Goal: Complete application form

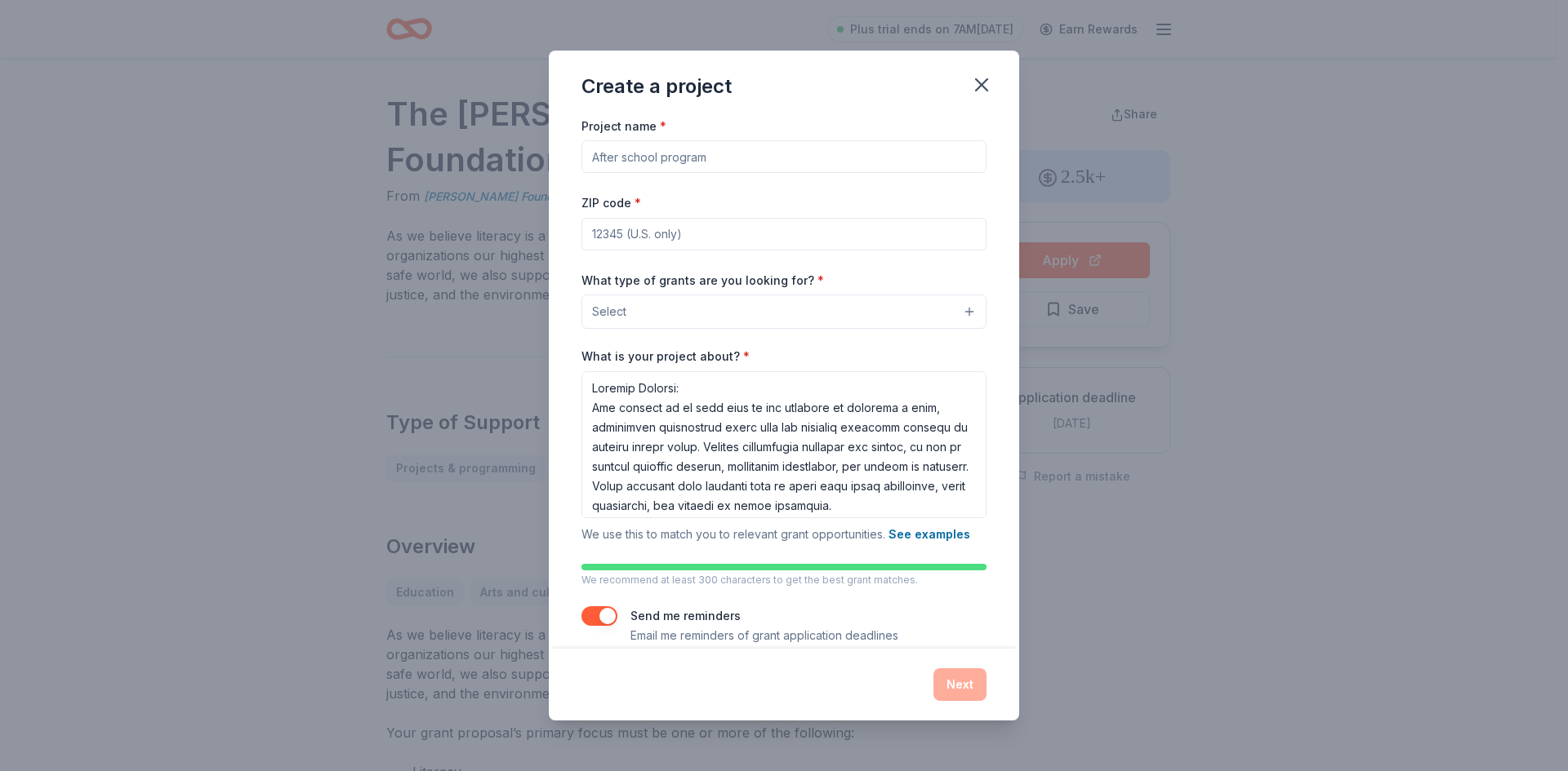
click at [694, 150] on input "Project name *" at bounding box center [784, 156] width 405 height 33
type input "After School Program"
click at [688, 235] on input "ZIP code *" at bounding box center [784, 234] width 405 height 33
type input "75241"
click at [681, 316] on button "Select" at bounding box center [784, 312] width 405 height 35
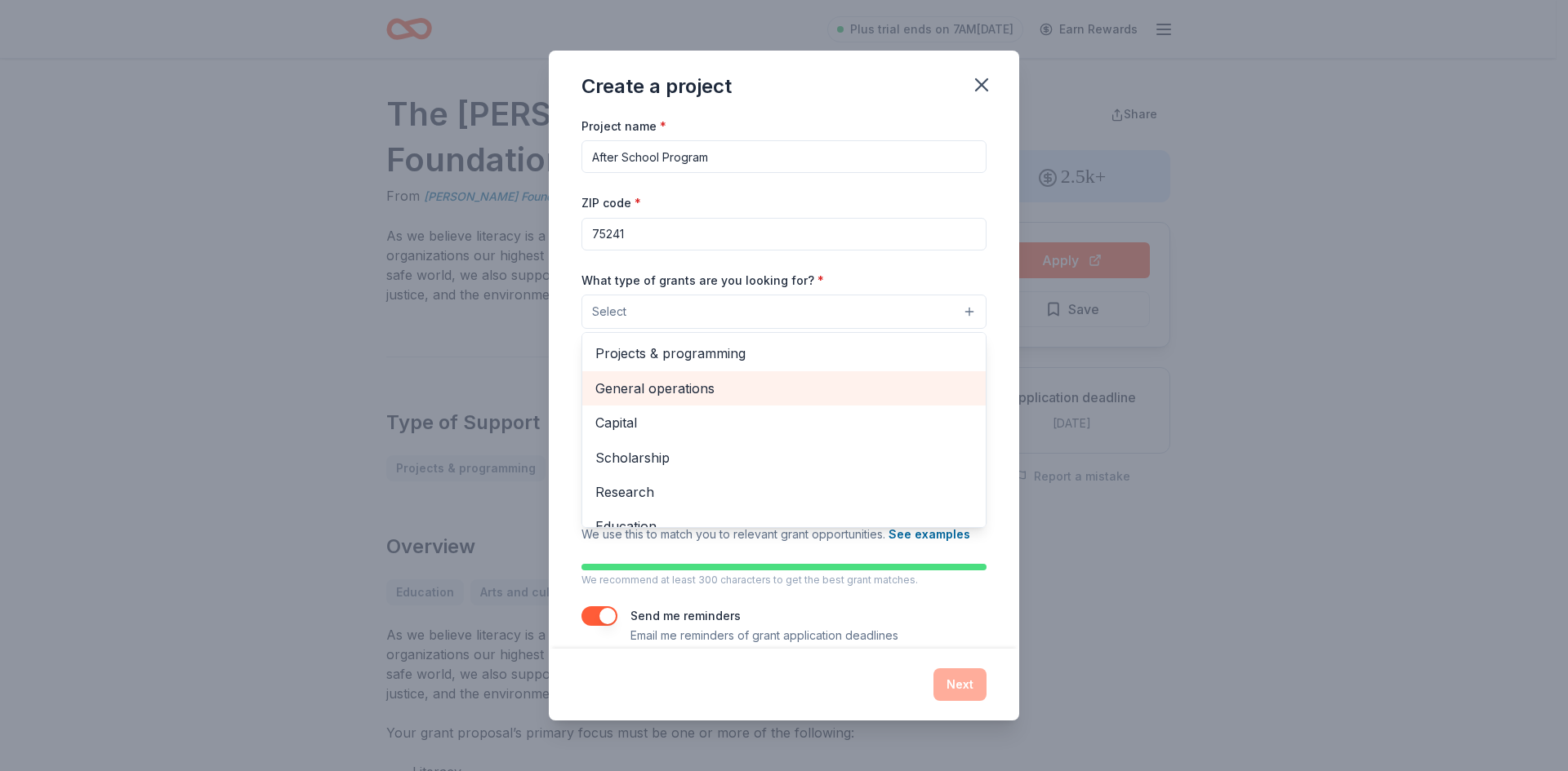
click at [664, 380] on span "General operations" at bounding box center [784, 388] width 377 height 22
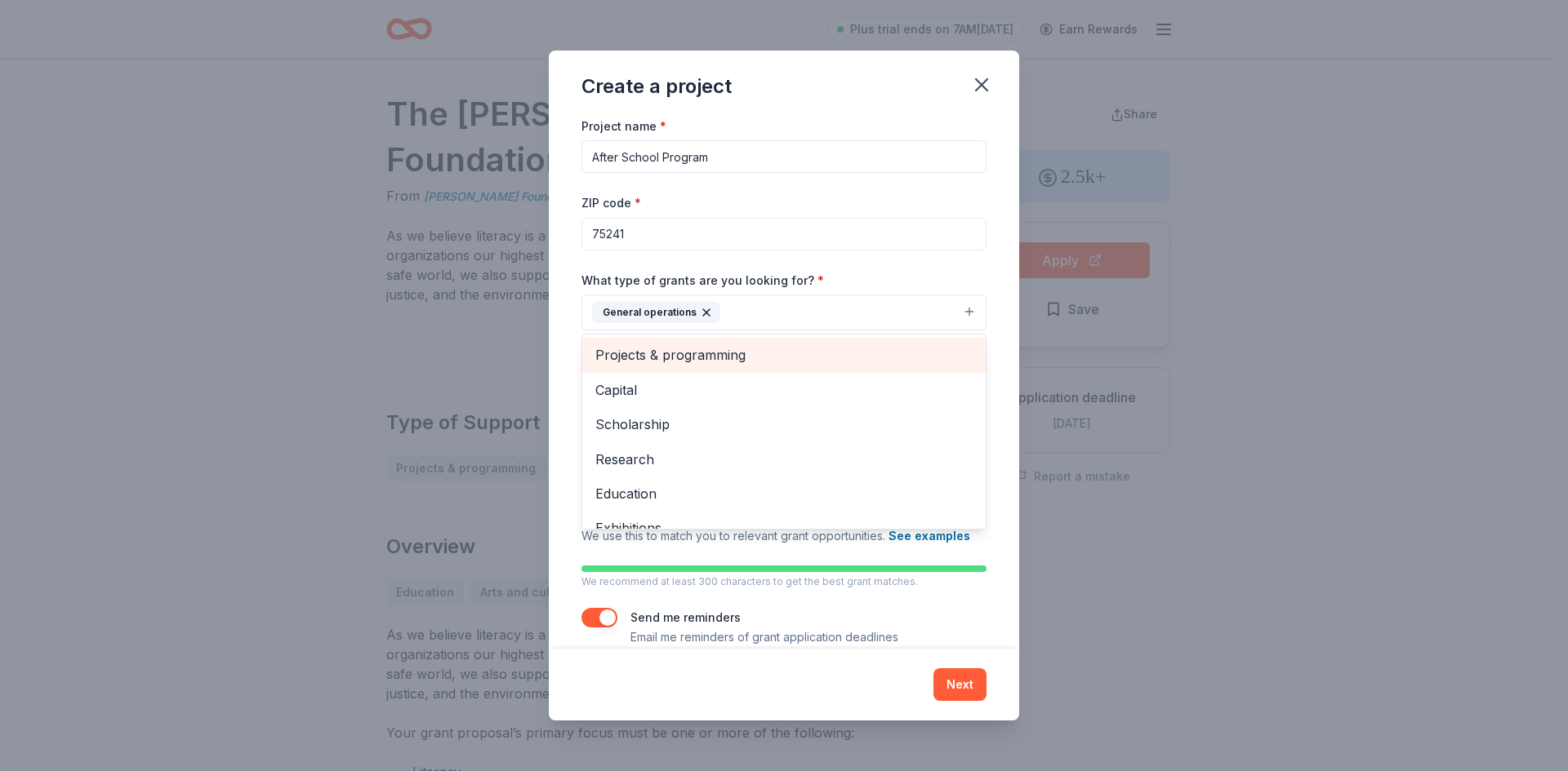
scroll to position [158, 0]
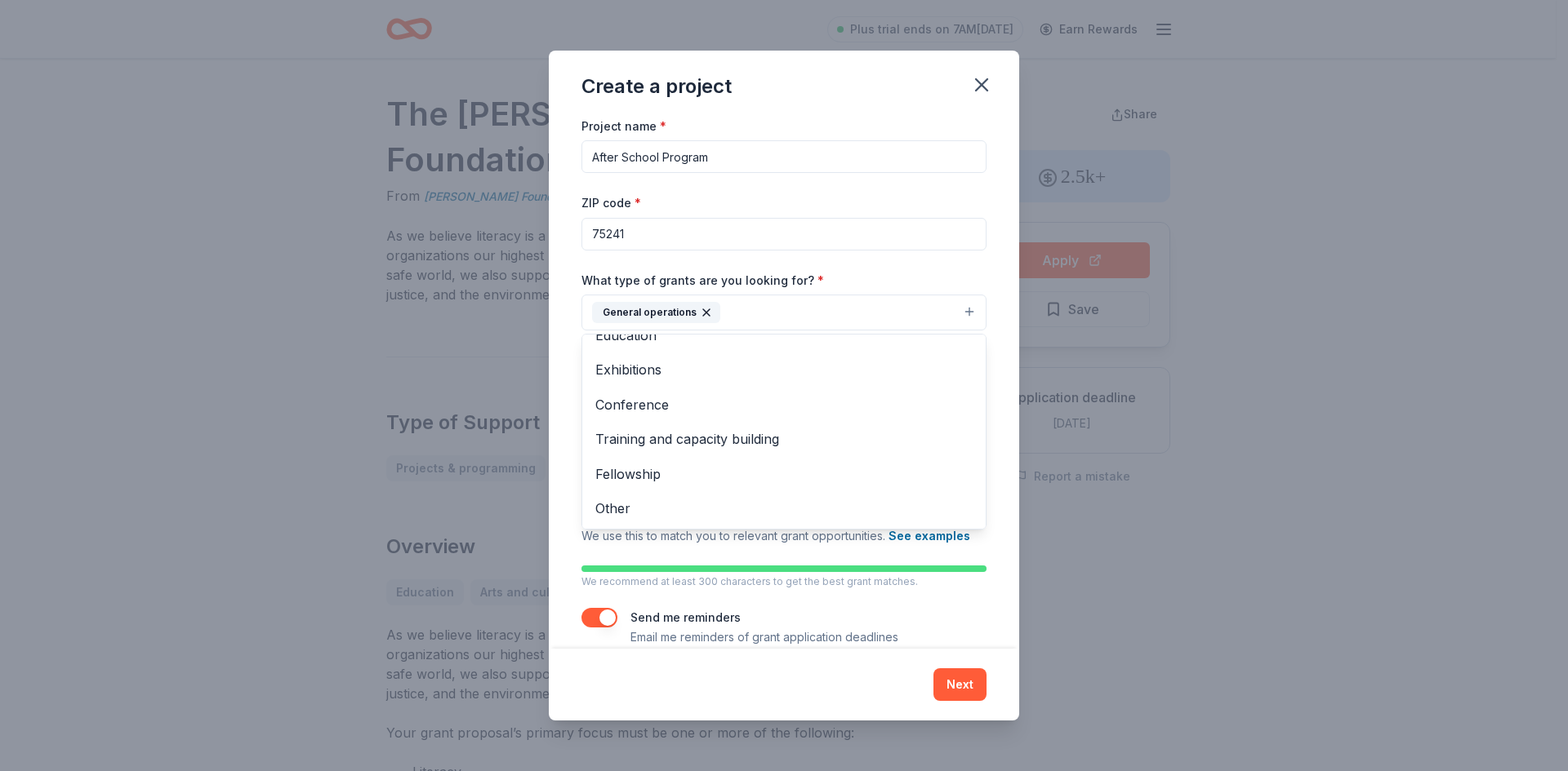
click at [913, 226] on div "Project name * After School Program ZIP code * 75241 What type of grants are yo…" at bounding box center [784, 381] width 405 height 532
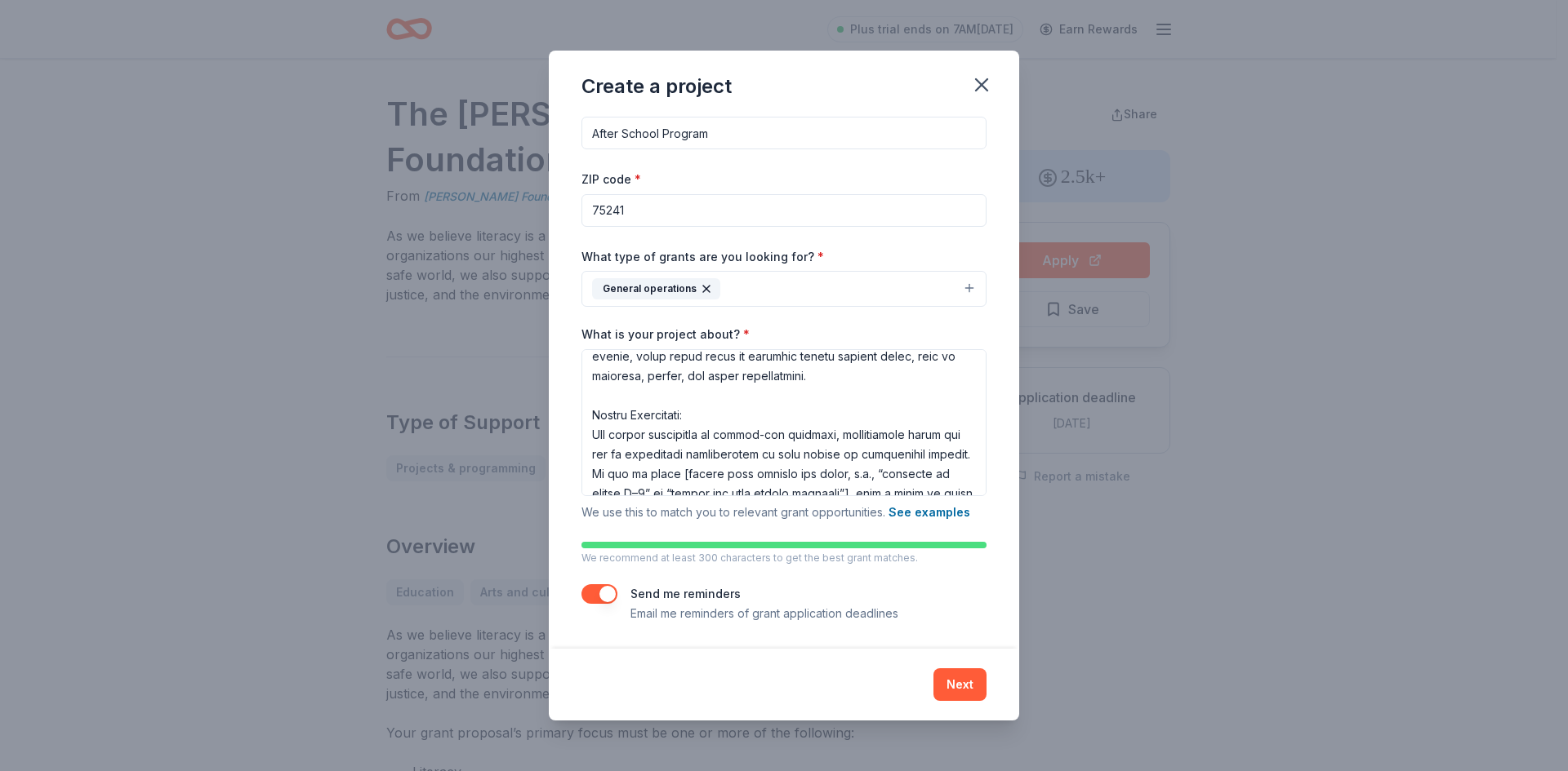
scroll to position [327, 0]
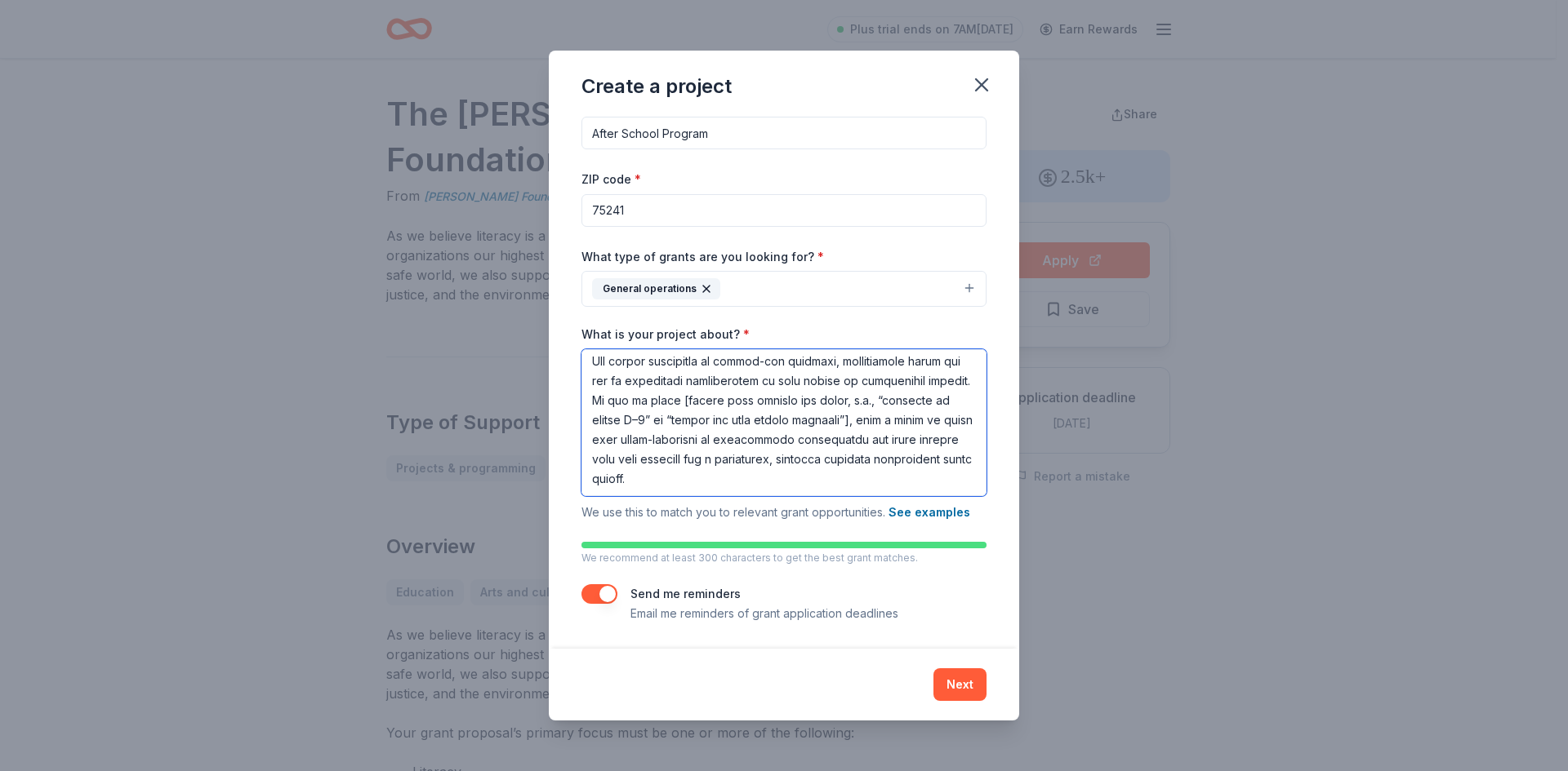
click at [714, 427] on textarea "What is your project about? *" at bounding box center [784, 423] width 405 height 147
click at [720, 429] on textarea "What is your project about? *" at bounding box center [784, 423] width 405 height 147
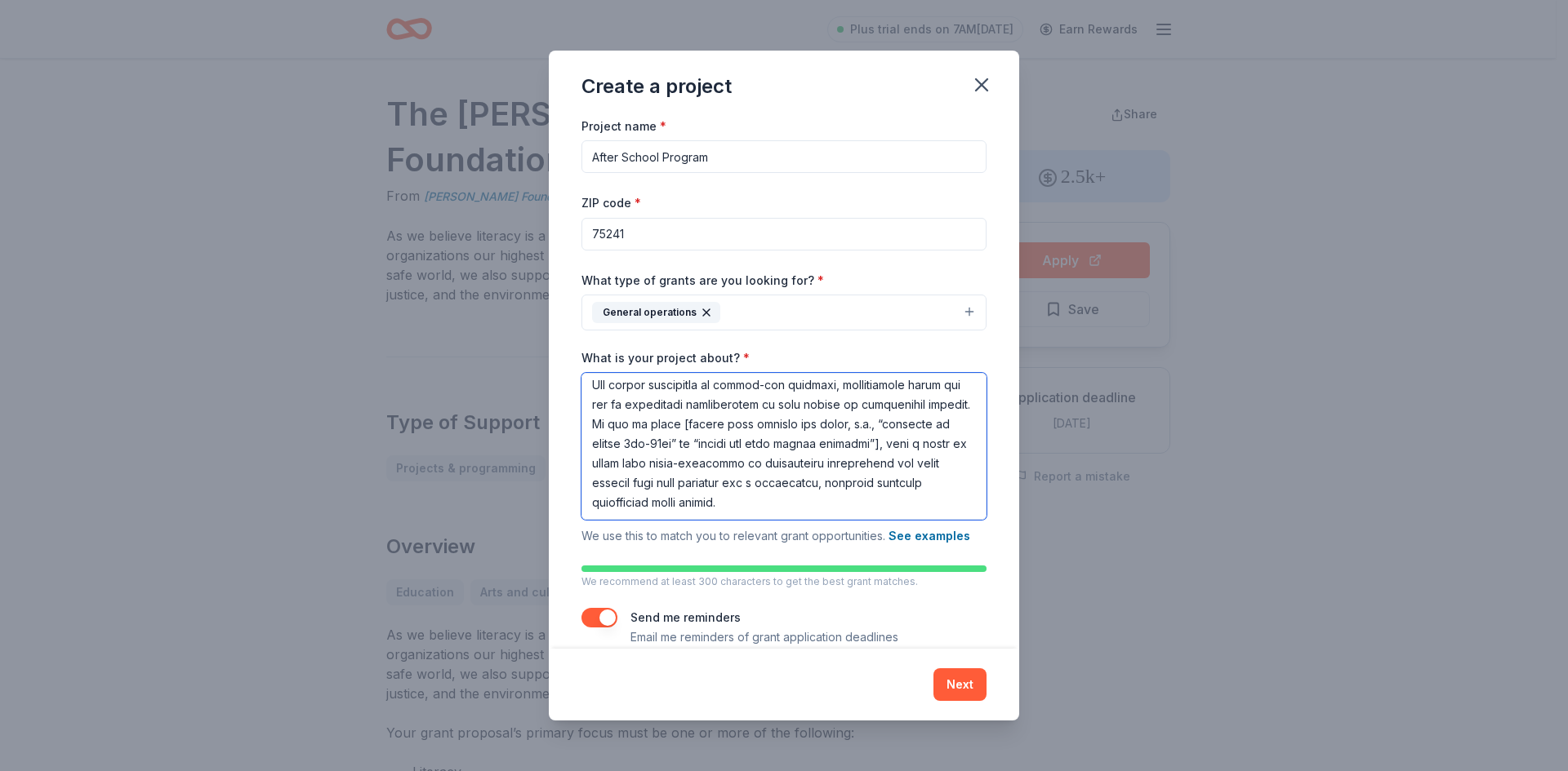
click at [650, 474] on textarea "What is your project about? *" at bounding box center [784, 446] width 405 height 147
click at [923, 435] on textarea "What is your project about? *" at bounding box center [784, 446] width 405 height 147
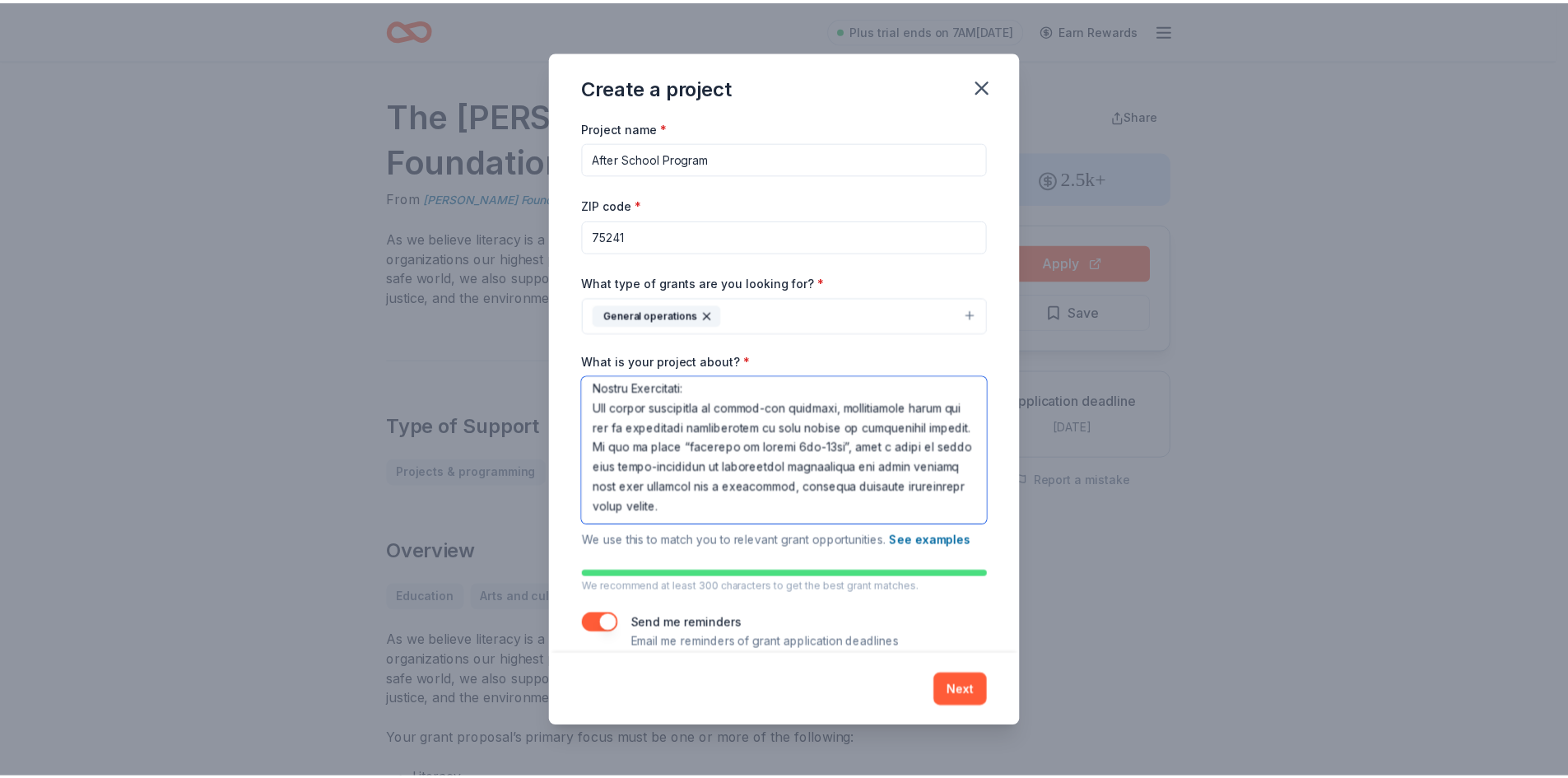
scroll to position [321, 0]
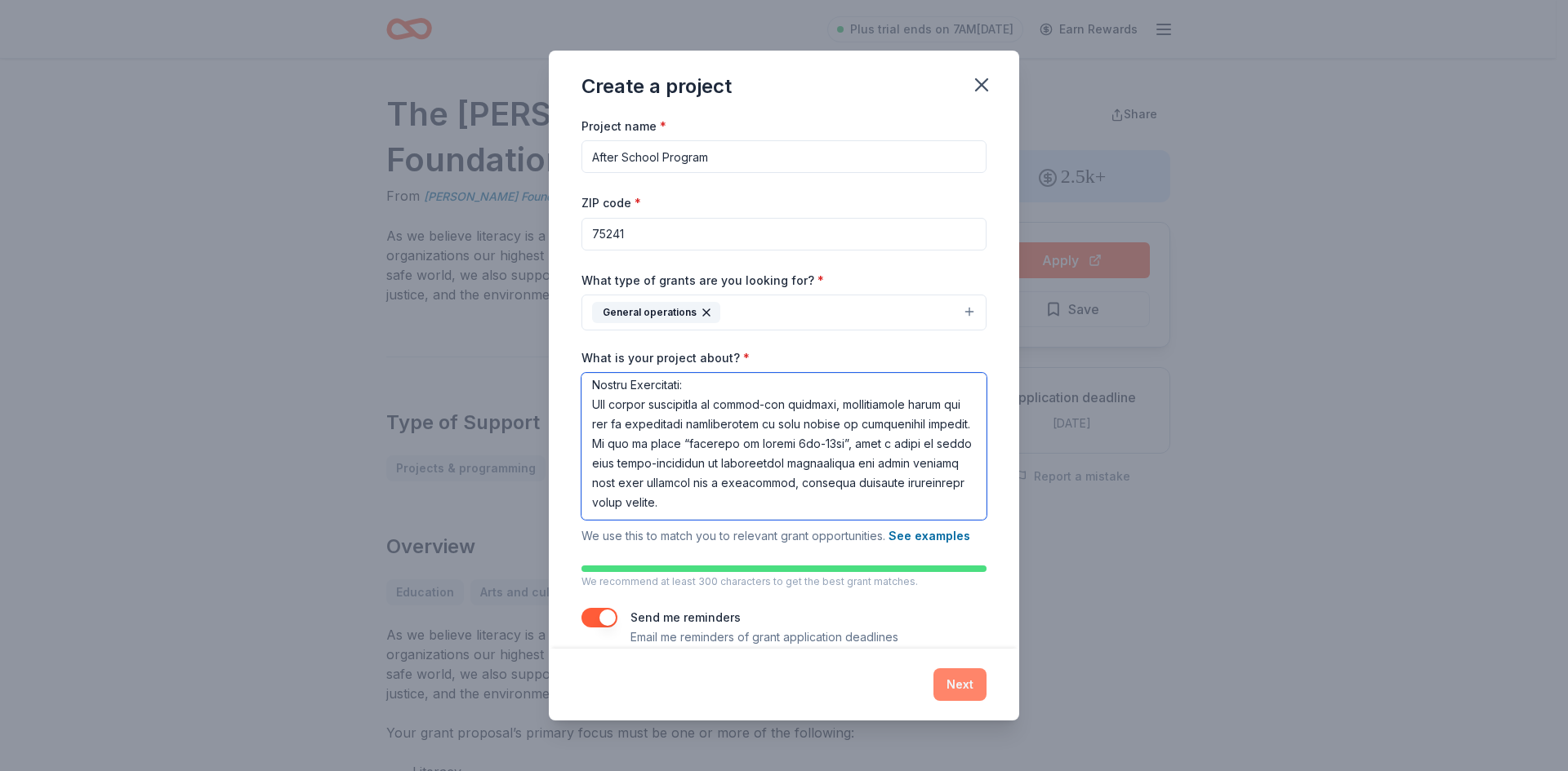
type textarea "Project Mission: Our mission is to give back to our students by creating a safe…"
click at [950, 692] on button "Next" at bounding box center [959, 685] width 53 height 33
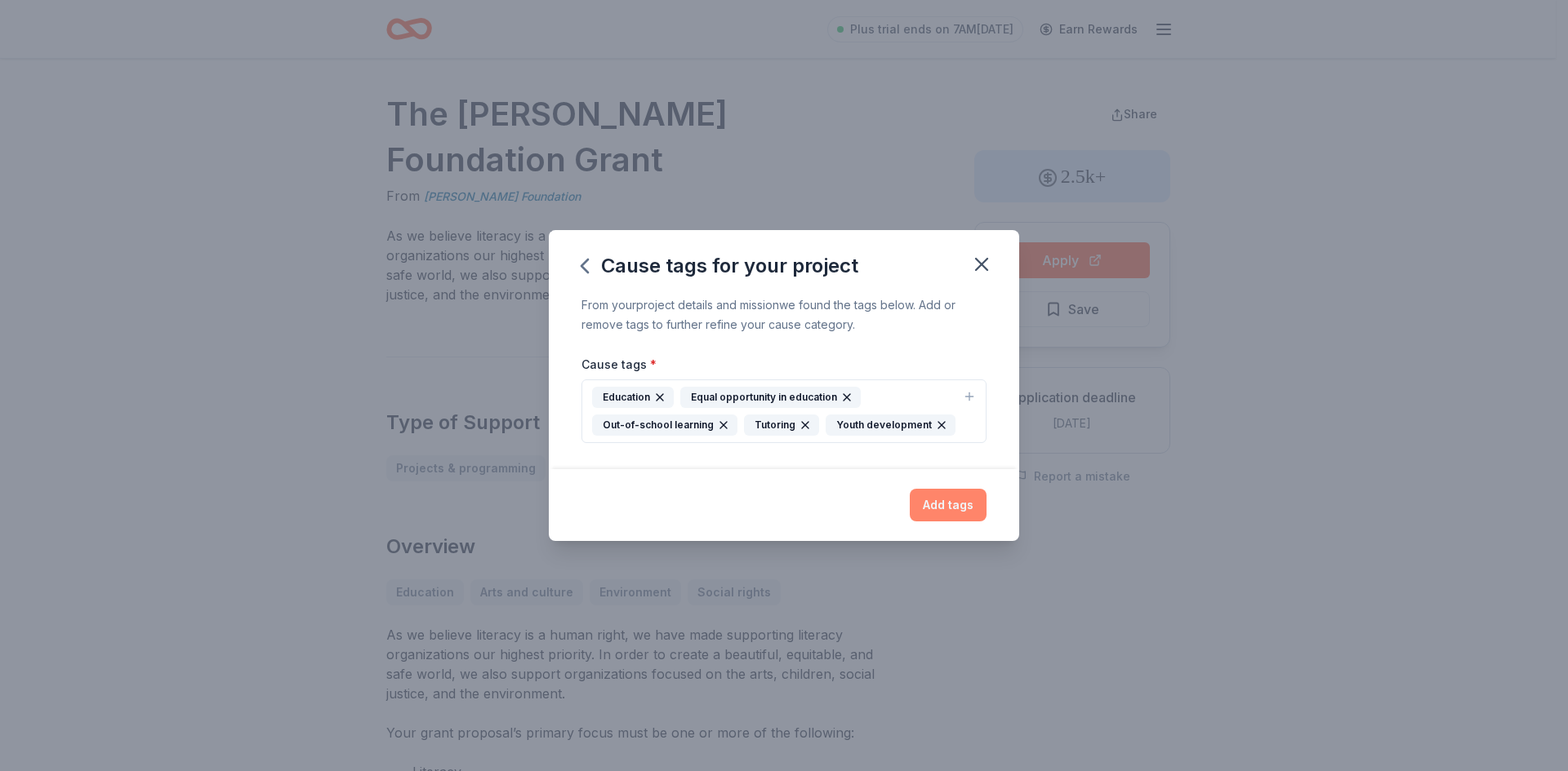
click at [950, 504] on button "Add tags" at bounding box center [948, 505] width 77 height 33
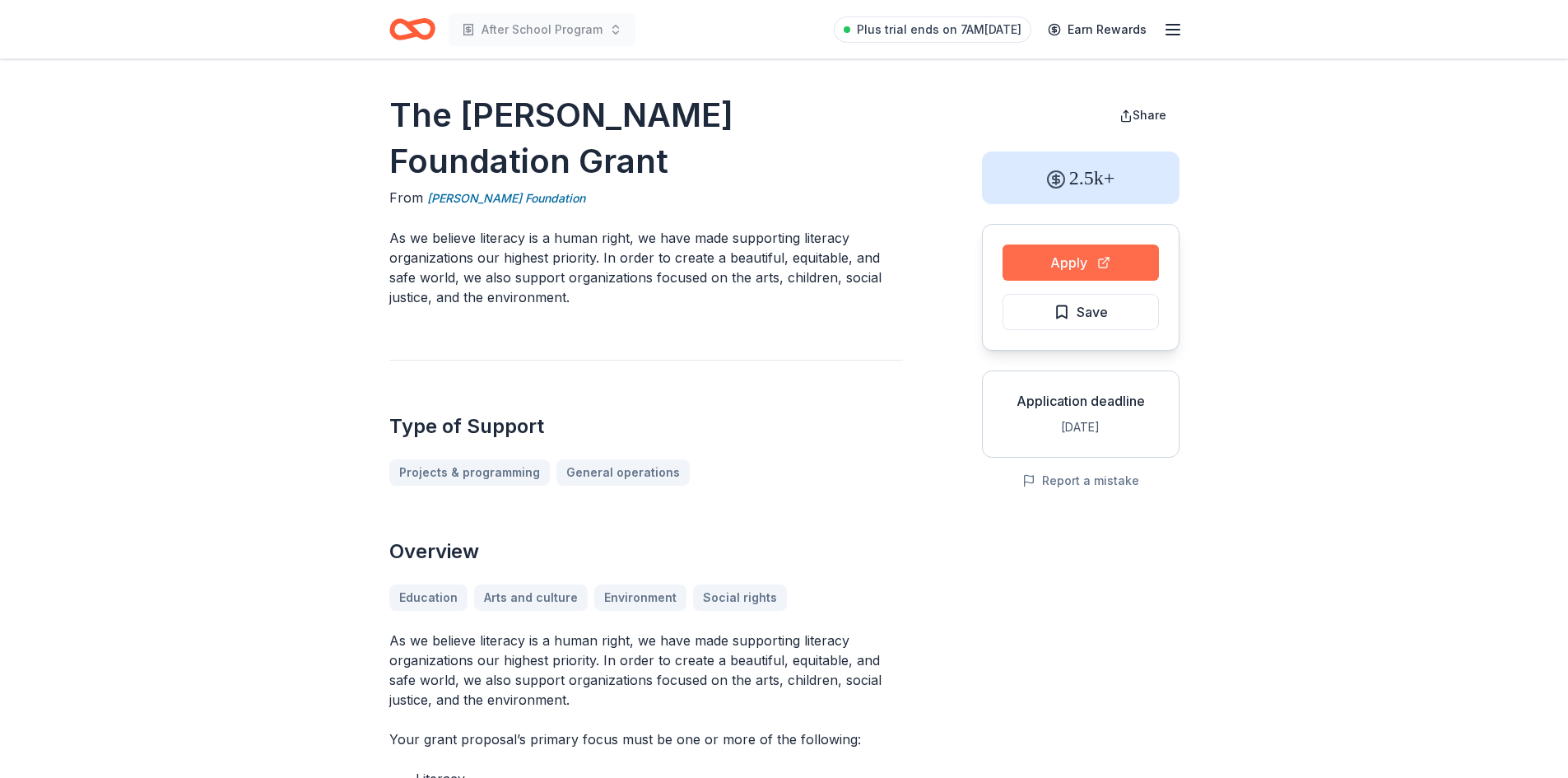
click at [1031, 257] on button "Apply" at bounding box center [1081, 263] width 156 height 37
